Goal: Book appointment/travel/reservation

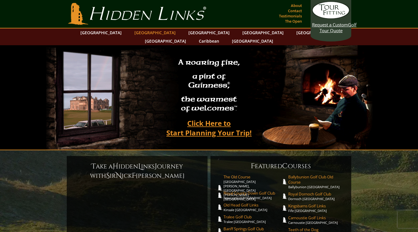
click at [147, 33] on link "[GEOGRAPHIC_DATA]" at bounding box center [155, 32] width 47 height 8
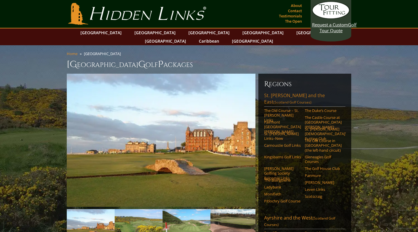
click at [298, 92] on link "St. Andrews and the East (Scotland Golf Courses)" at bounding box center [304, 99] width 81 height 15
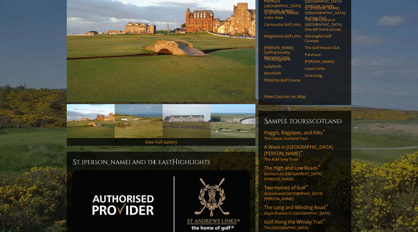
scroll to position [105, 0]
click at [292, 130] on span "Haggis, Bagpipes, and Kilts ™" at bounding box center [294, 133] width 61 height 6
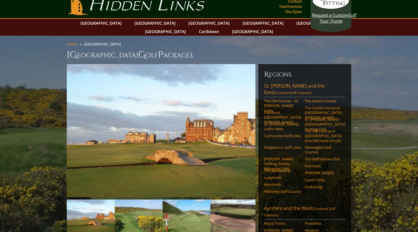
scroll to position [10, 0]
click at [328, 99] on link "The Duke’s Course" at bounding box center [323, 101] width 37 height 5
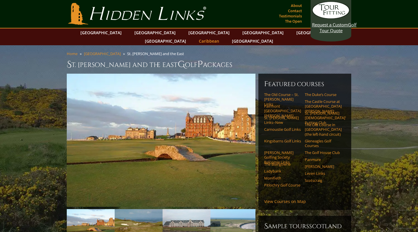
click at [222, 37] on link "Caribbean" at bounding box center [209, 41] width 26 height 8
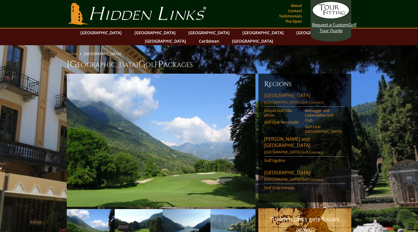
click at [293, 100] on span "([GEOGRAPHIC_DATA] Golf Courses)" at bounding box center [293, 102] width 59 height 5
